Goal: Information Seeking & Learning: Learn about a topic

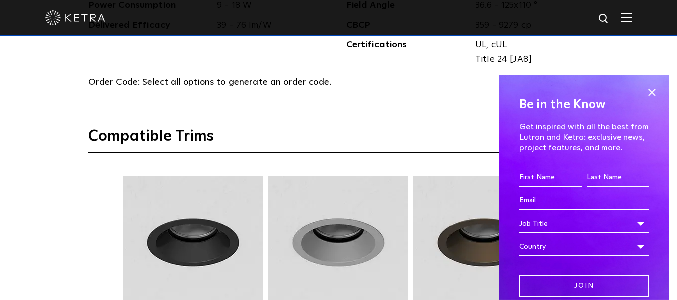
scroll to position [1168, 0]
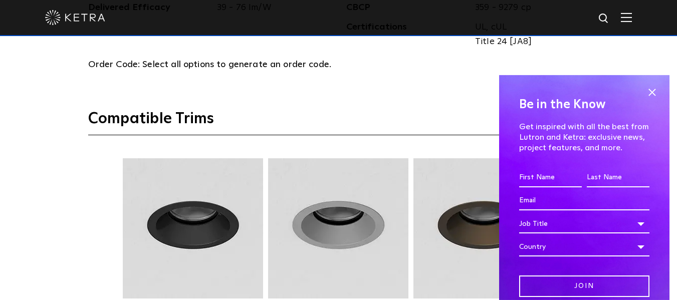
drag, startPoint x: 674, startPoint y: 169, endPoint x: 684, endPoint y: 157, distance: 15.7
click at [677, 157] on html "Solutions Commercial Residential Products Commercial Products Residential Produ…" at bounding box center [338, 61] width 677 height 2459
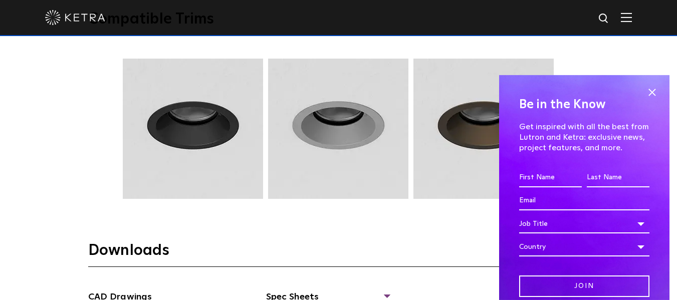
scroll to position [0, 0]
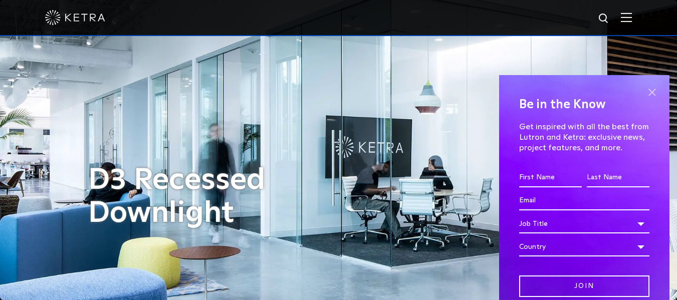
click at [647, 97] on span at bounding box center [652, 92] width 15 height 15
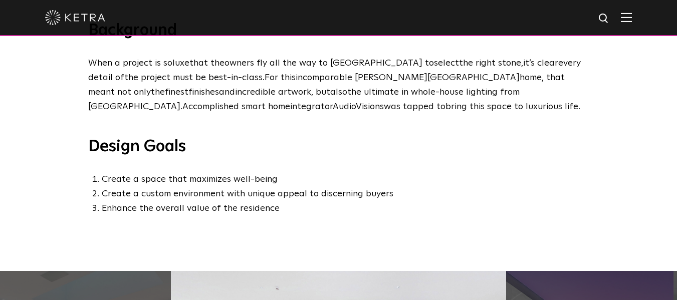
scroll to position [654, 0]
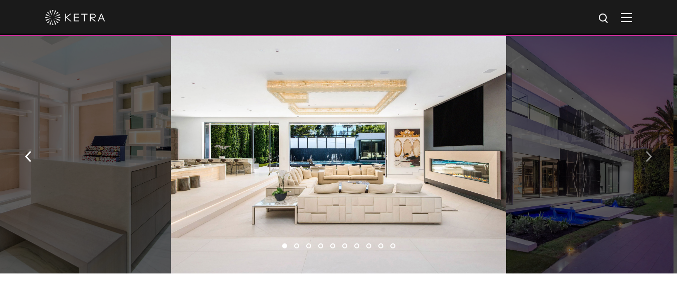
click at [644, 163] on button "button" at bounding box center [649, 156] width 22 height 35
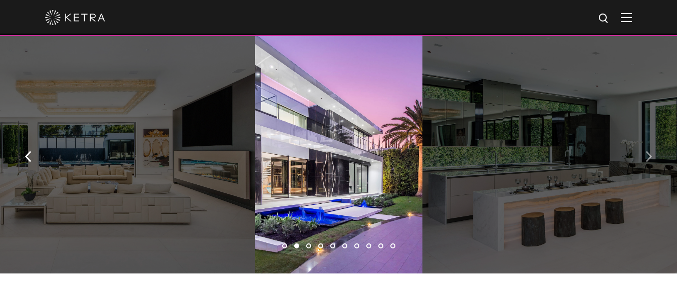
click at [644, 163] on button "button" at bounding box center [649, 156] width 22 height 35
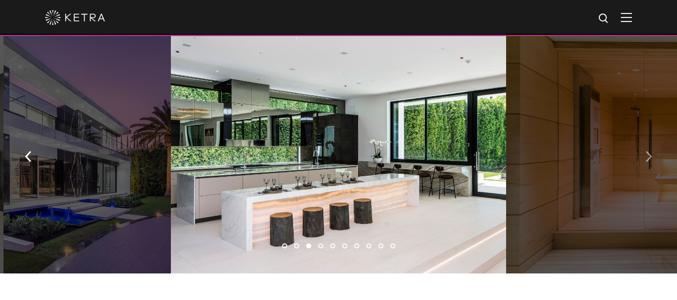
click at [644, 163] on button "button" at bounding box center [649, 156] width 22 height 35
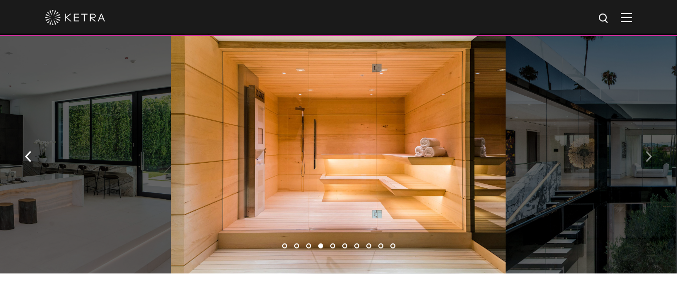
click at [644, 163] on button "button" at bounding box center [649, 156] width 22 height 35
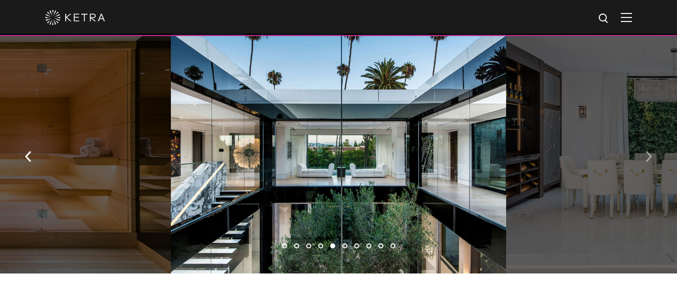
click at [644, 163] on button "button" at bounding box center [649, 156] width 22 height 35
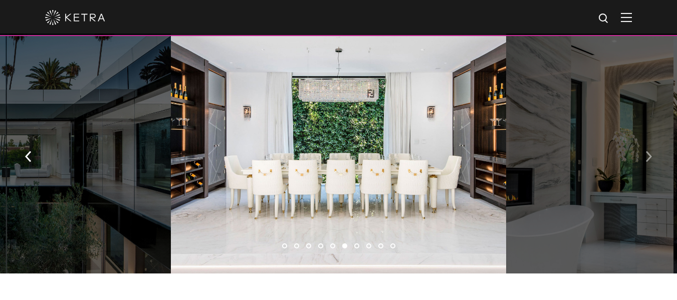
click at [644, 163] on button "button" at bounding box center [649, 156] width 22 height 35
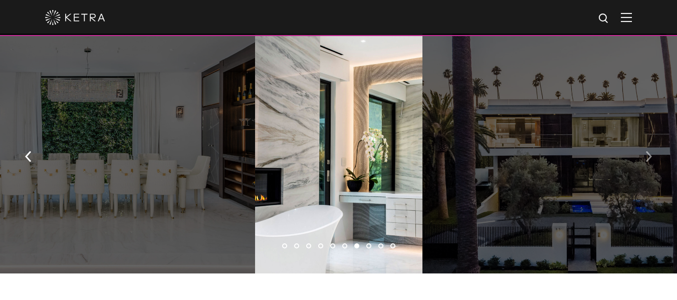
click at [644, 163] on button "button" at bounding box center [649, 156] width 22 height 35
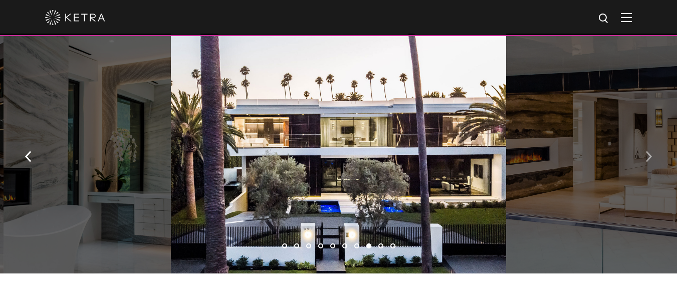
click at [644, 163] on button "button" at bounding box center [649, 156] width 22 height 35
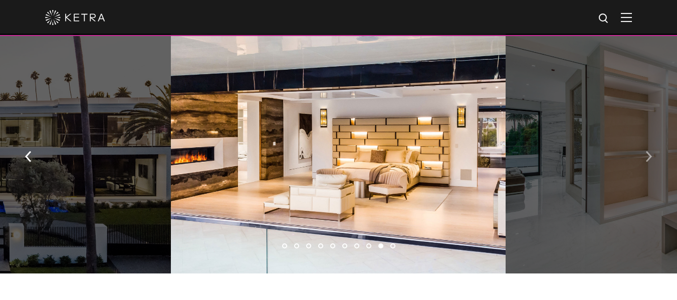
click at [644, 163] on button "button" at bounding box center [649, 156] width 22 height 35
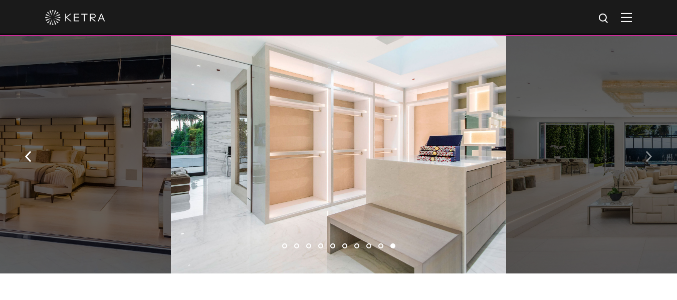
click at [644, 163] on button "button" at bounding box center [649, 156] width 22 height 35
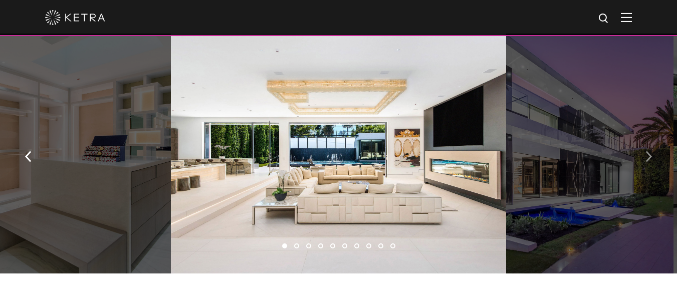
click at [644, 163] on button "button" at bounding box center [649, 156] width 22 height 35
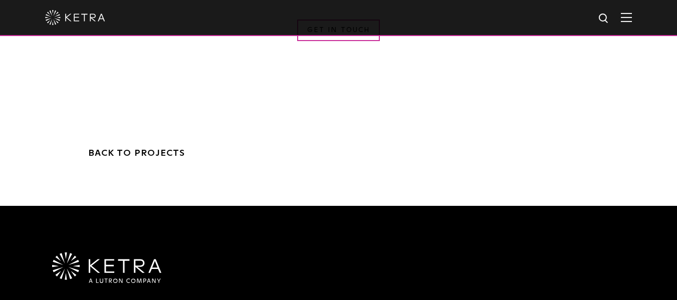
scroll to position [0, 0]
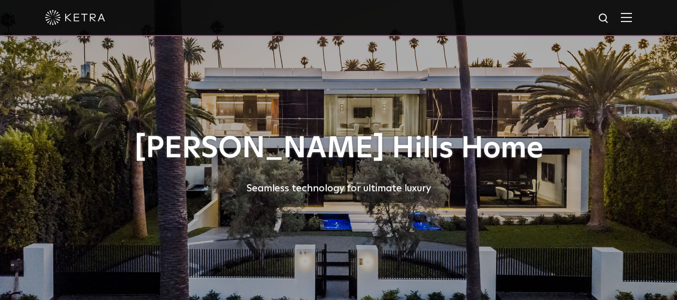
click at [632, 21] on img at bounding box center [626, 18] width 11 height 10
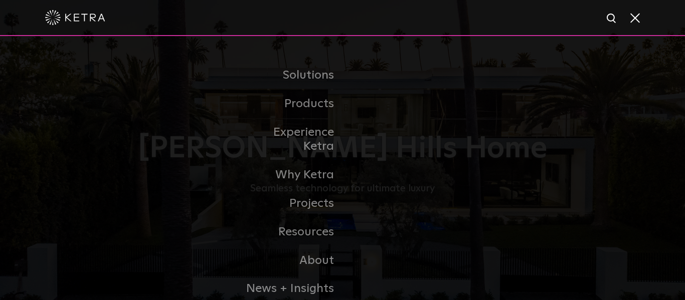
click at [677, 25] on div at bounding box center [342, 18] width 685 height 36
click at [546, 3] on div at bounding box center [342, 17] width 594 height 35
click at [631, 18] on span at bounding box center [634, 18] width 11 height 10
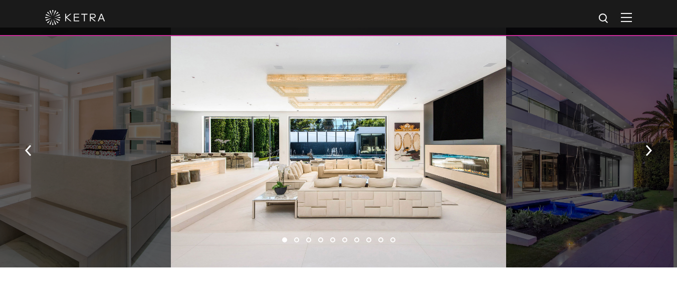
scroll to position [665, 0]
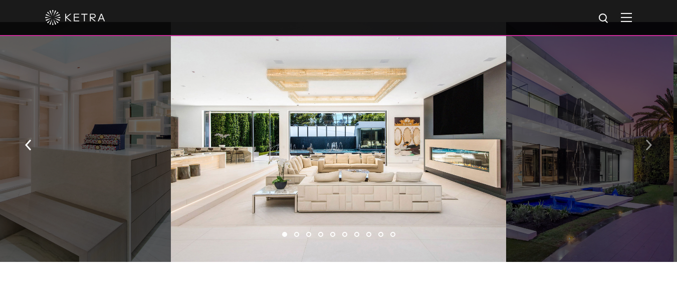
click at [656, 141] on button "button" at bounding box center [649, 144] width 22 height 35
